Goal: Navigation & Orientation: Understand site structure

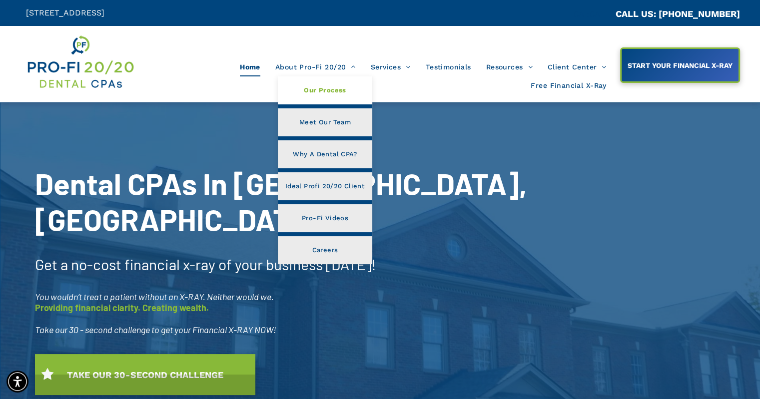
click at [320, 89] on span "Our Process" at bounding box center [325, 90] width 42 height 13
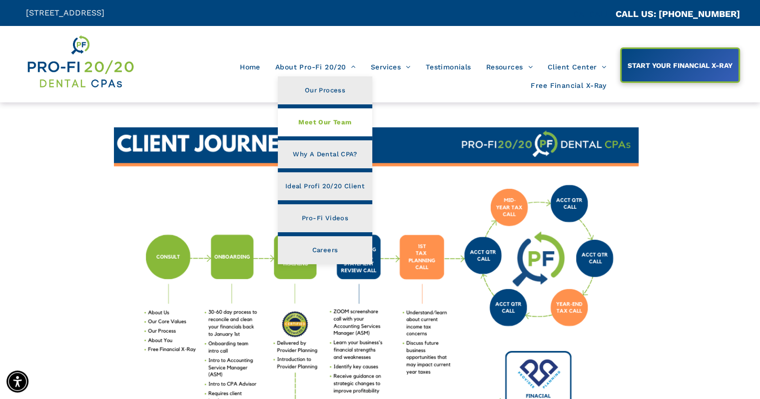
click at [336, 121] on span "Meet Our Team" at bounding box center [324, 122] width 53 height 13
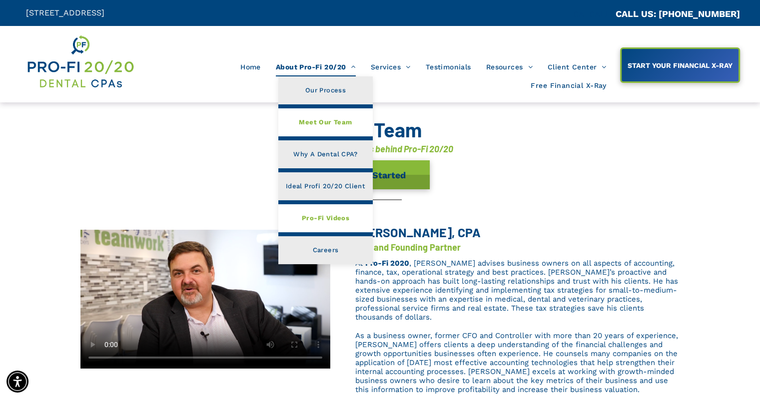
click at [338, 220] on span "Pro-Fi Videos" at bounding box center [325, 218] width 47 height 13
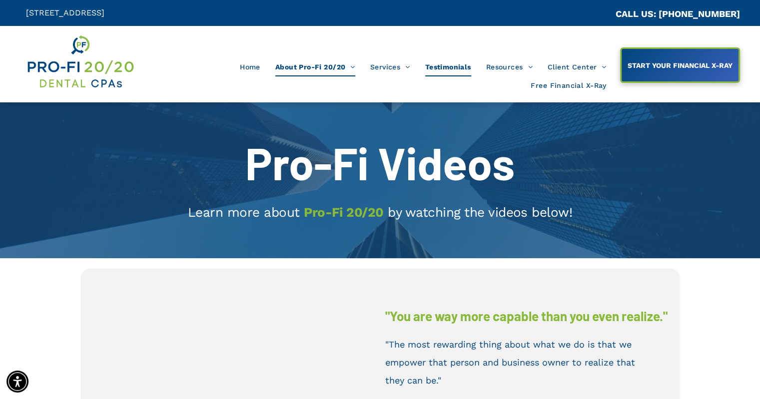
click at [461, 64] on span "Testimonials" at bounding box center [448, 66] width 46 height 19
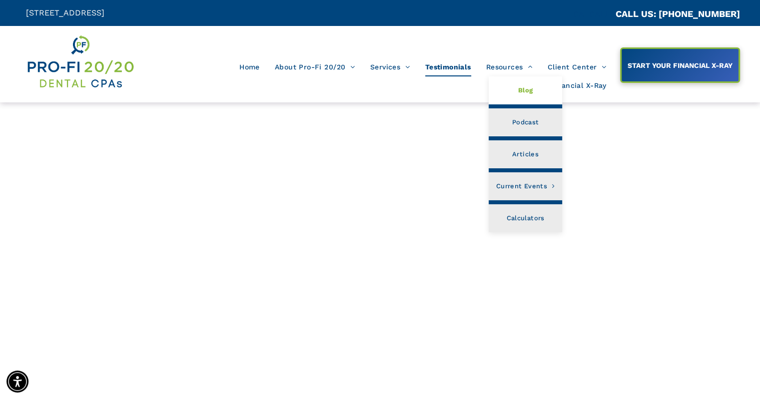
click at [530, 88] on span "Blog" at bounding box center [525, 90] width 15 height 13
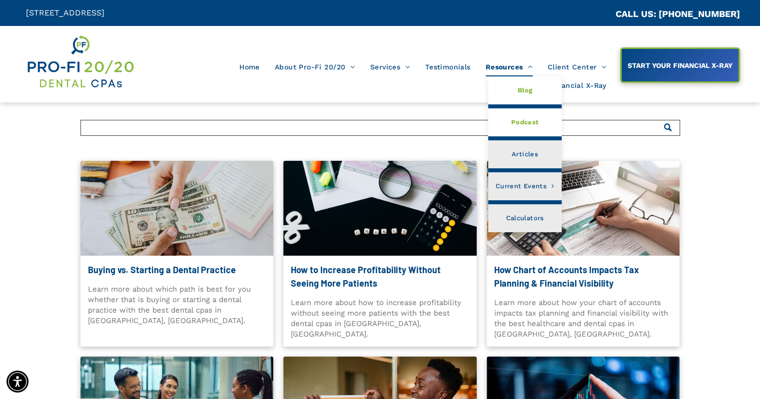
click at [534, 121] on span "Podcast" at bounding box center [525, 122] width 28 height 13
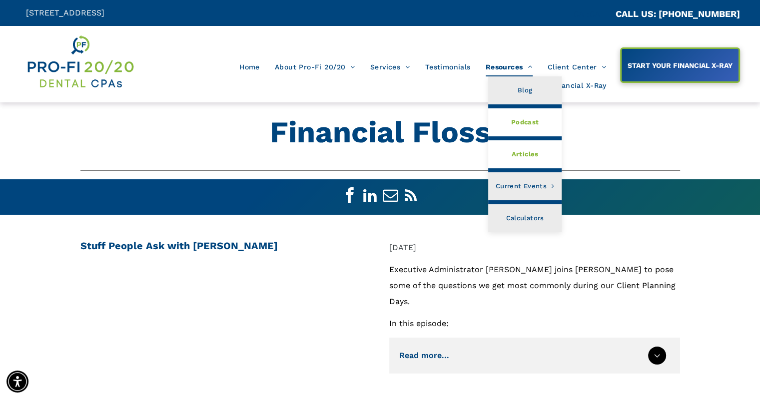
click at [525, 151] on span "Articles" at bounding box center [524, 154] width 27 height 13
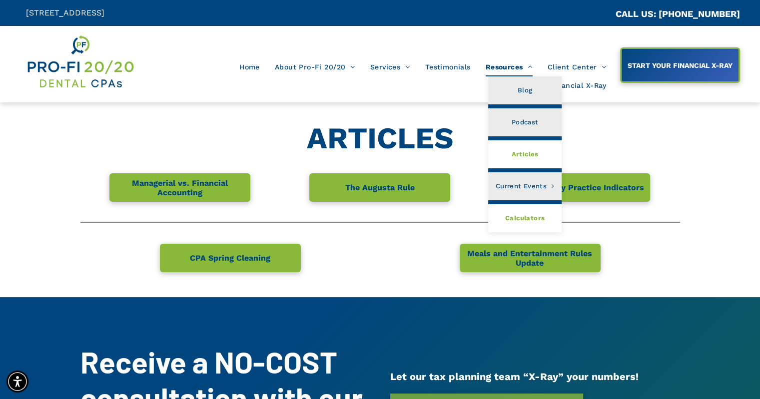
click at [544, 219] on span "Calculators" at bounding box center [524, 218] width 39 height 13
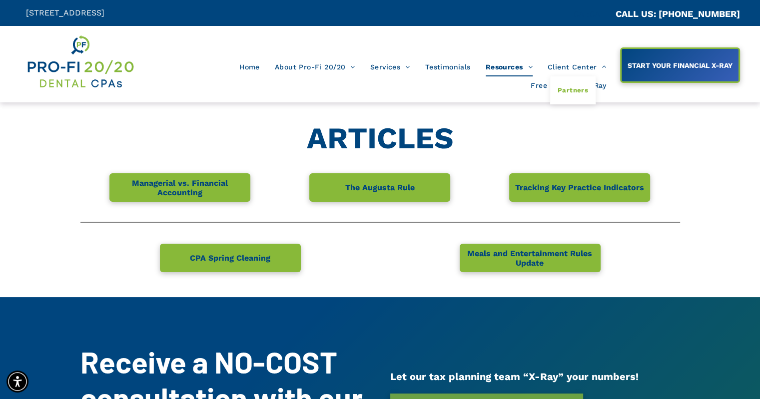
click at [578, 89] on span "Partners" at bounding box center [573, 90] width 30 height 13
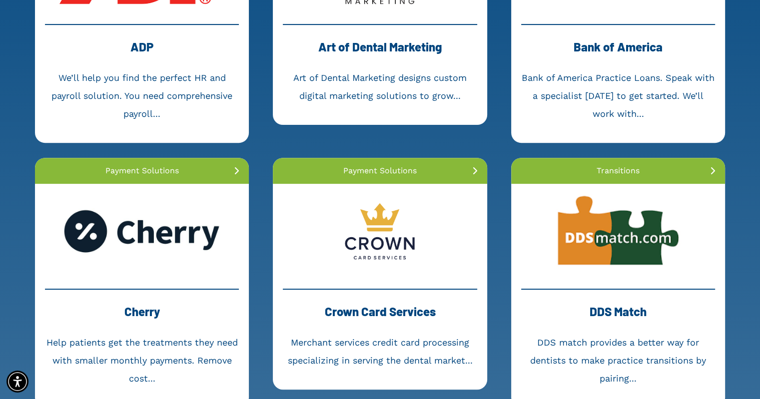
scroll to position [350, 0]
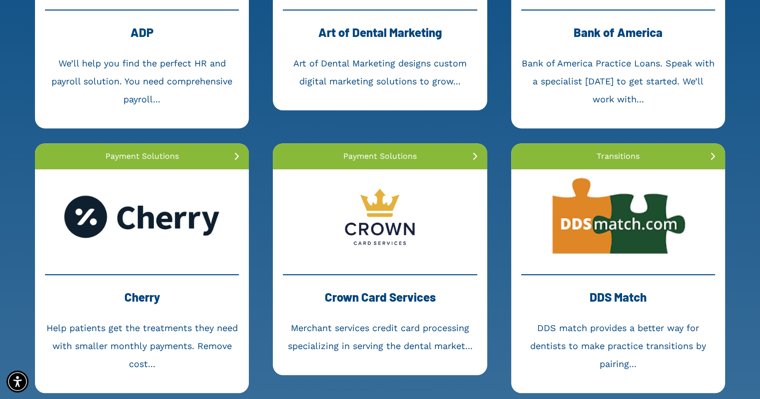
click at [606, 224] on link at bounding box center [618, 216] width 214 height 95
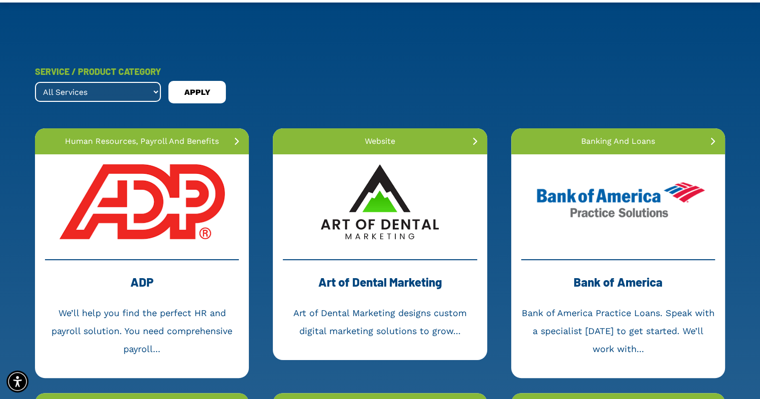
scroll to position [0, 0]
